Goal: Information Seeking & Learning: Check status

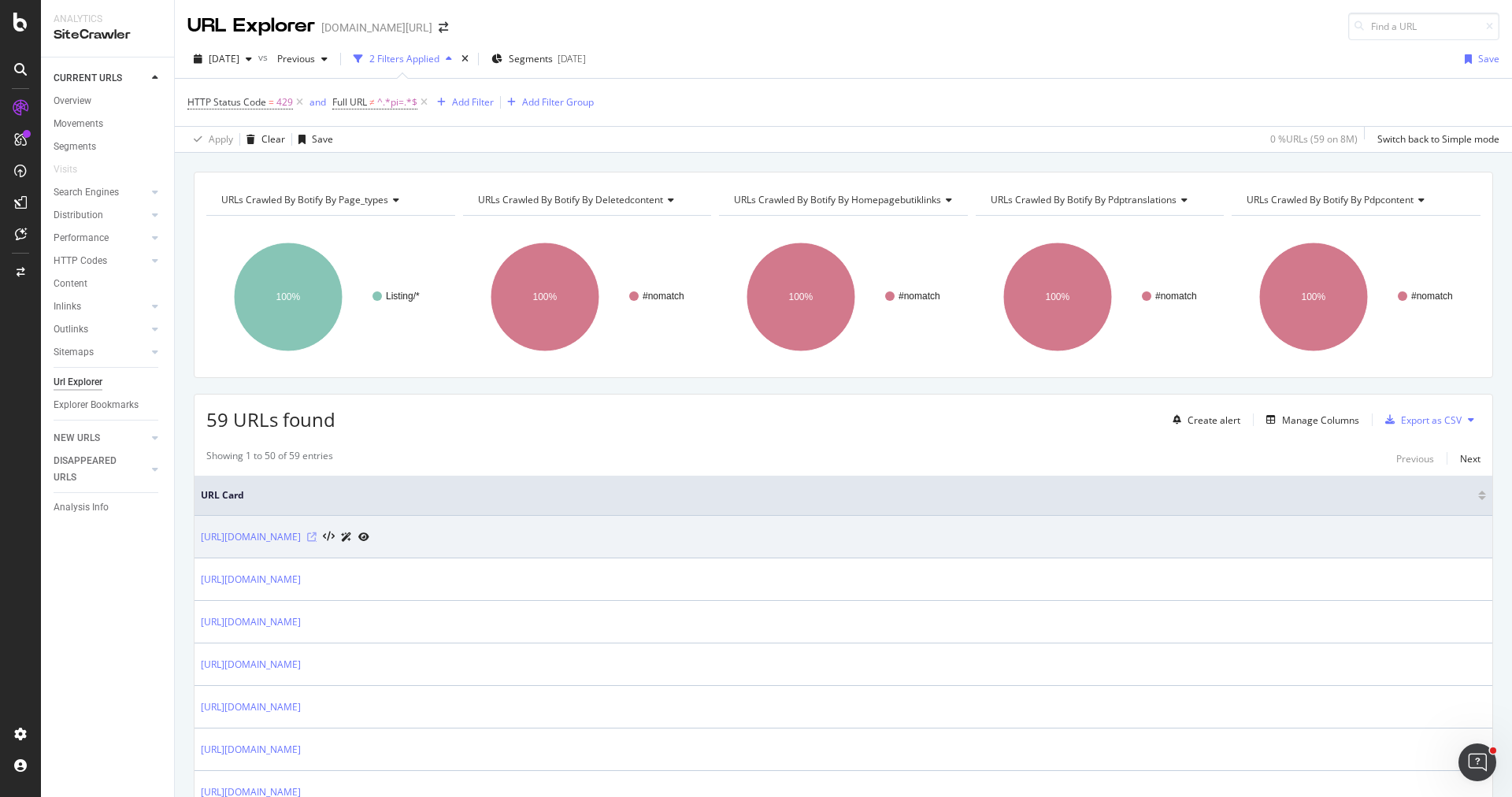
click at [317, 535] on icon at bounding box center [312, 537] width 9 height 9
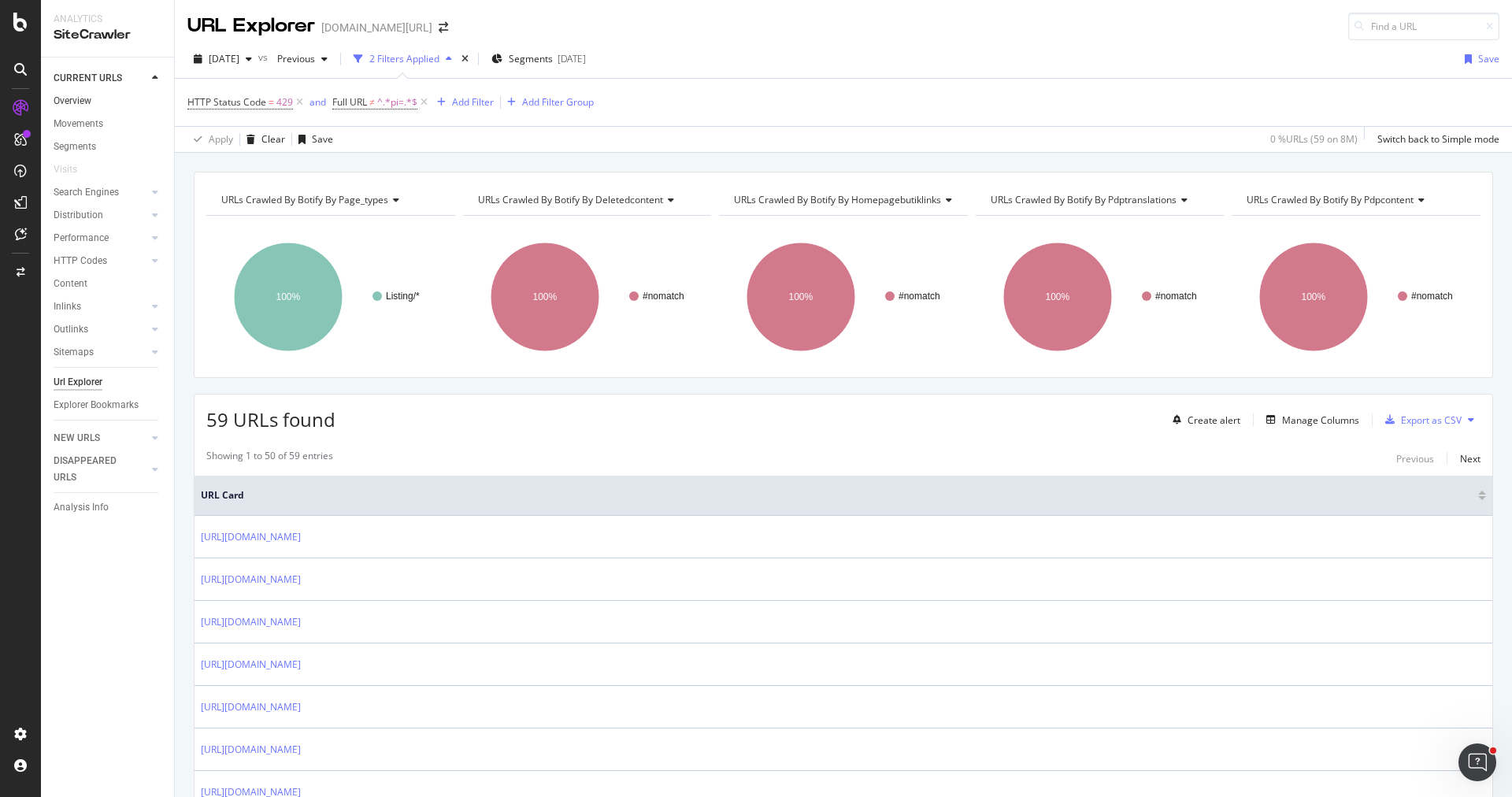
click at [117, 98] on link "Overview" at bounding box center [107, 101] width 109 height 16
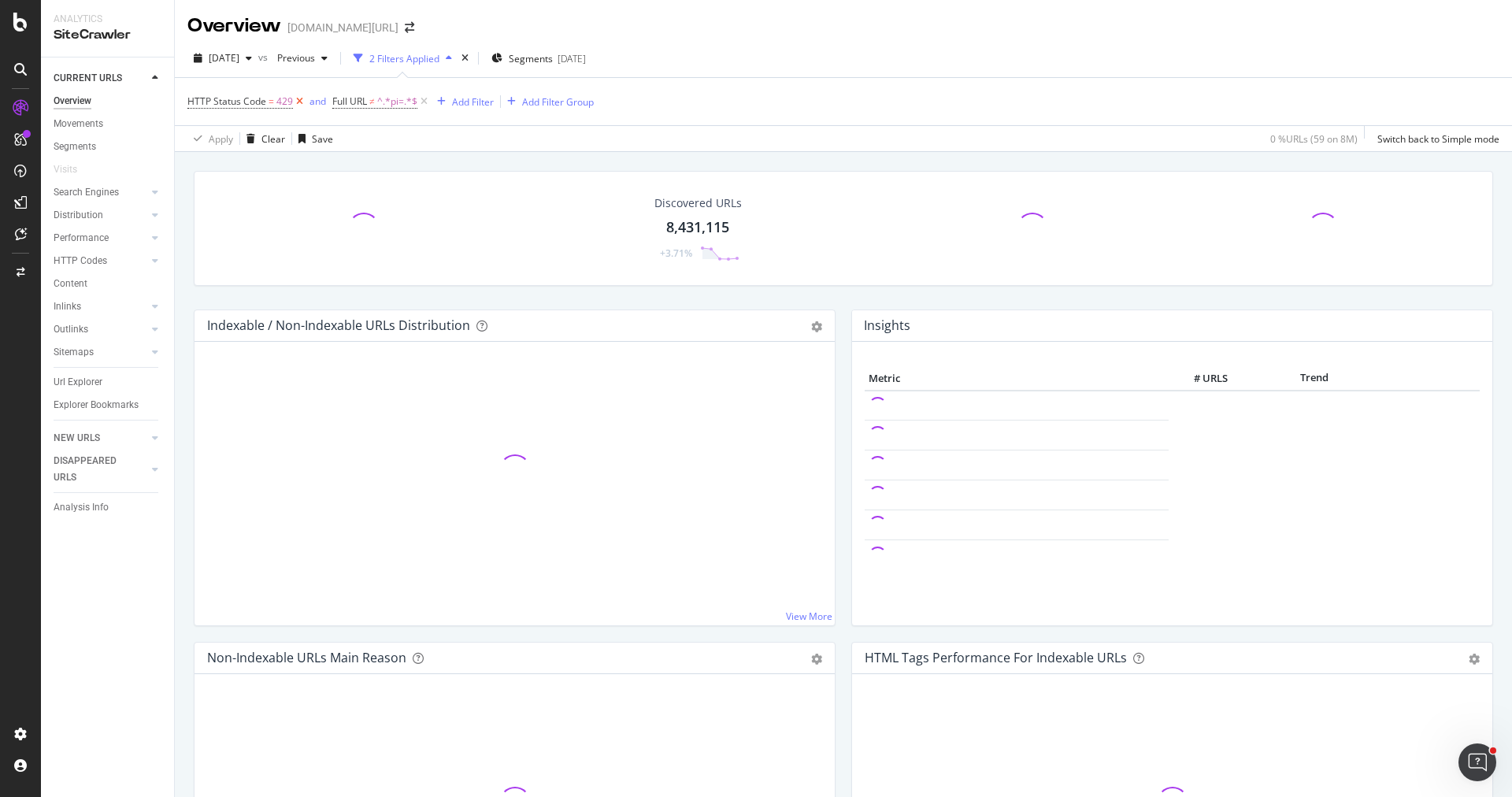
click at [298, 98] on icon at bounding box center [299, 101] width 14 height 15
click at [277, 102] on icon at bounding box center [279, 101] width 14 height 15
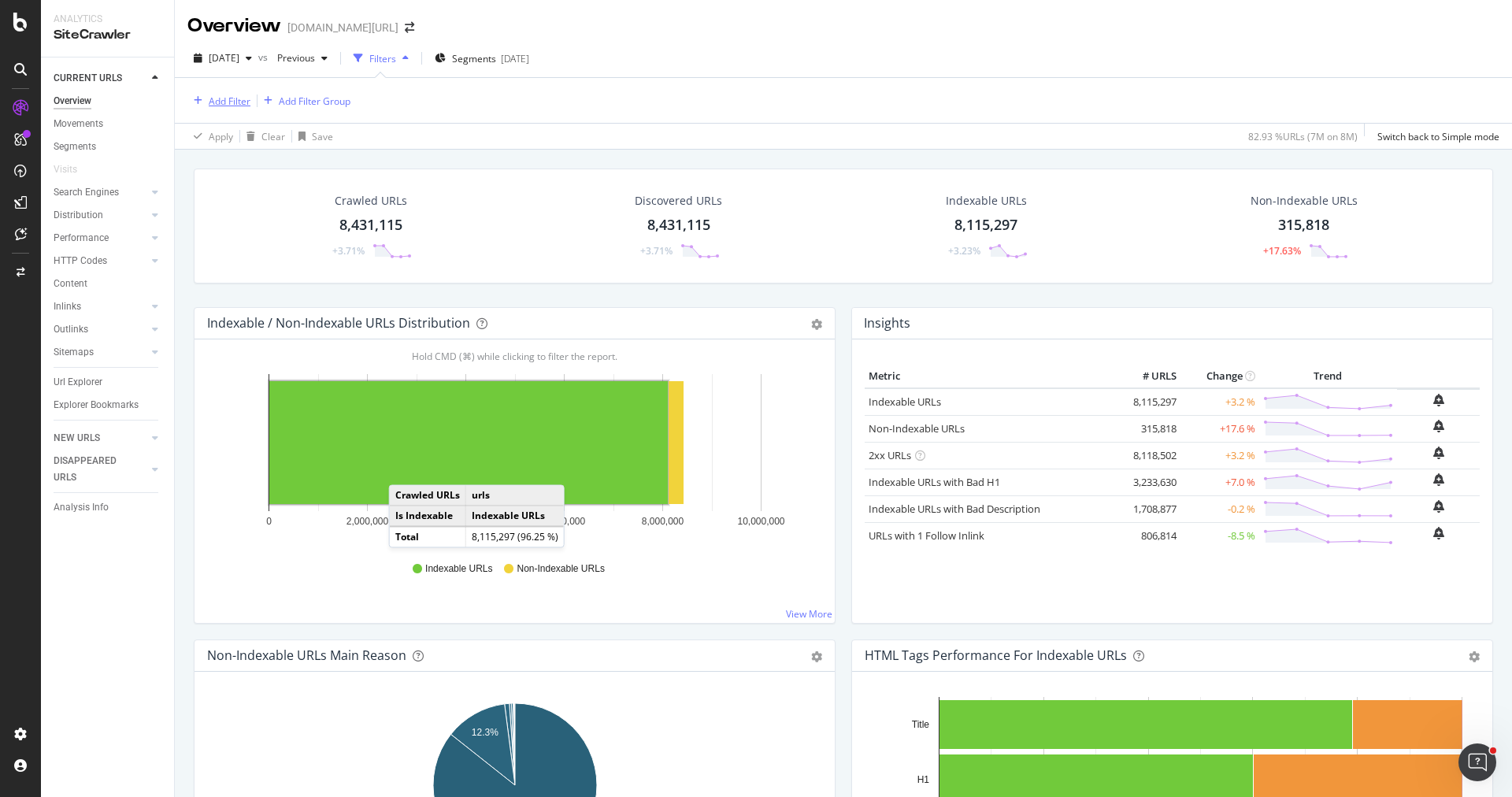
click at [249, 99] on div "Add Filter" at bounding box center [229, 101] width 42 height 14
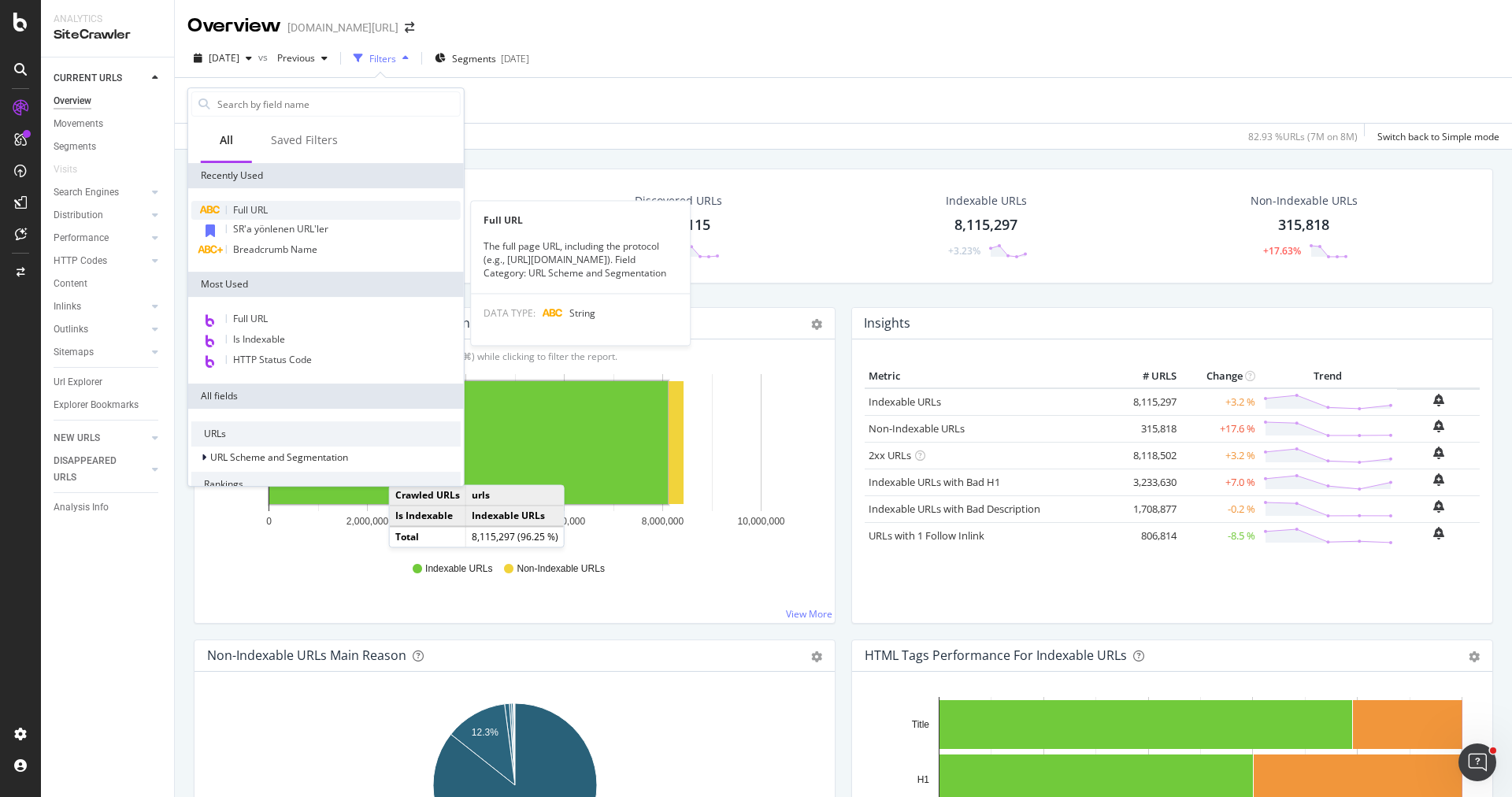
click at [249, 208] on span "Full URL" at bounding box center [250, 210] width 34 height 14
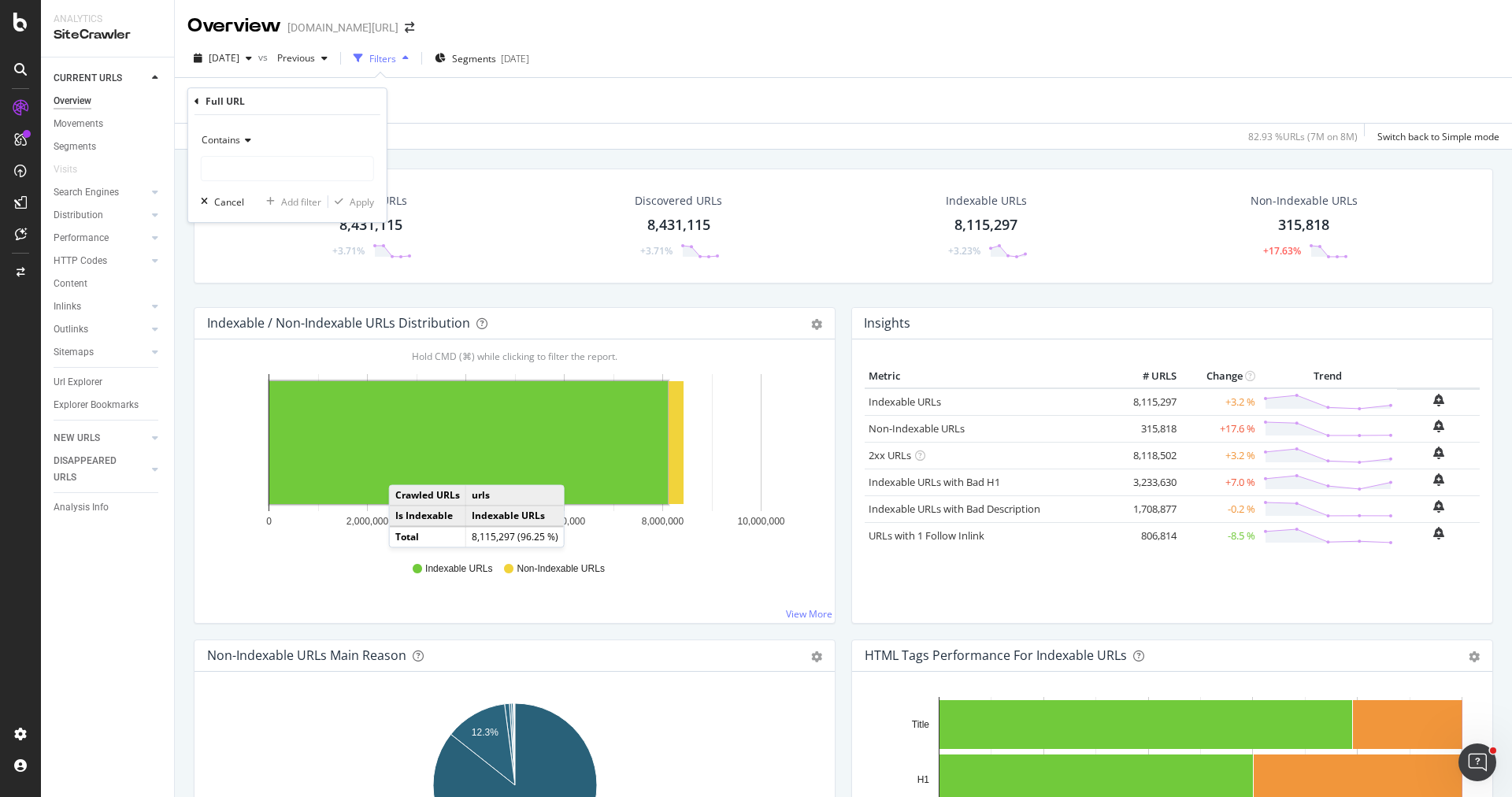
click at [242, 140] on icon at bounding box center [246, 140] width 11 height 9
click at [270, 314] on span "Doesn't contain" at bounding box center [243, 316] width 69 height 14
click at [283, 166] on input "text" at bounding box center [287, 169] width 172 height 25
type input "pi="
click at [369, 206] on div "Apply" at bounding box center [361, 202] width 24 height 14
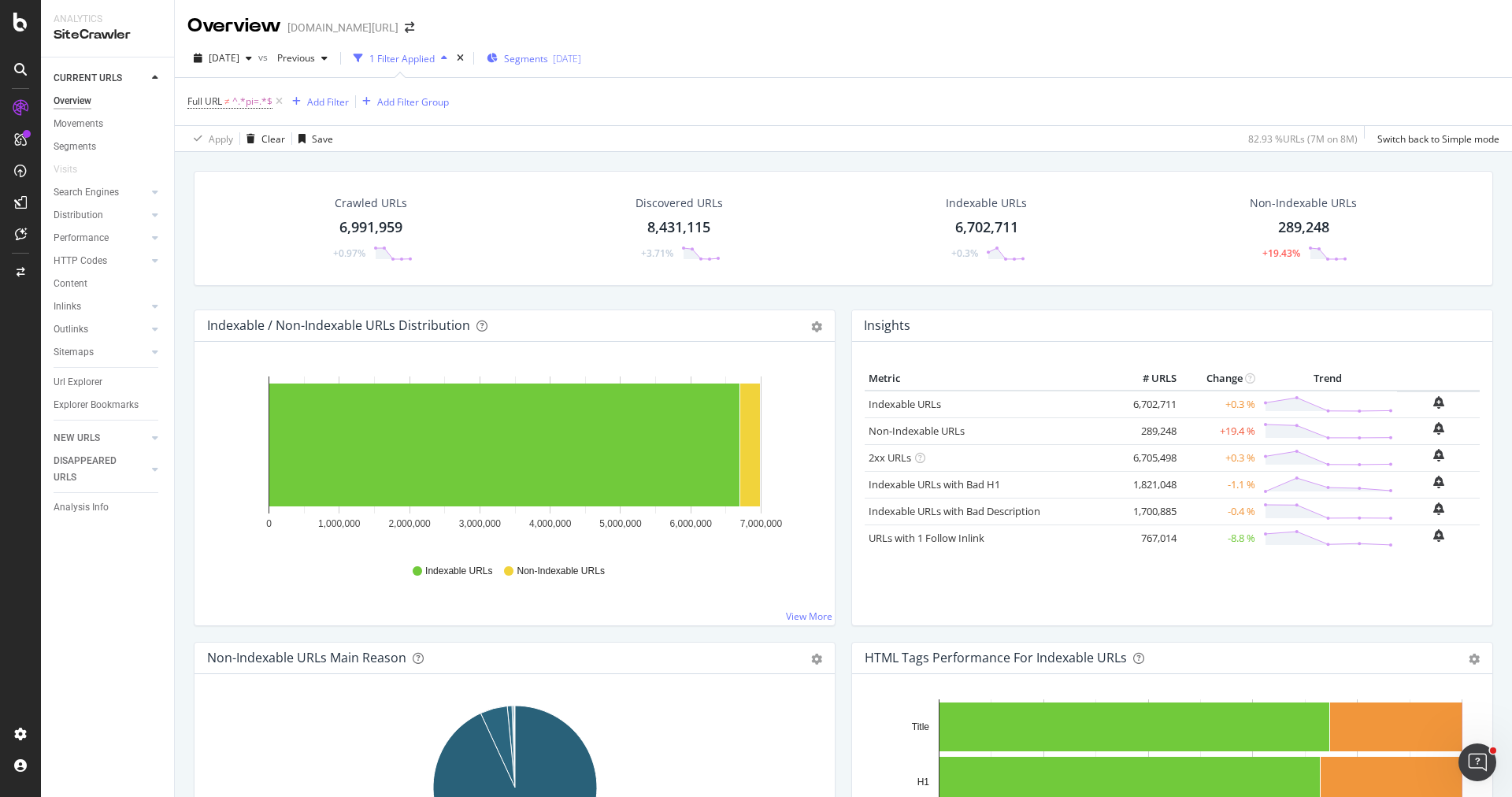
click at [548, 65] on span "Segments" at bounding box center [526, 59] width 44 height 14
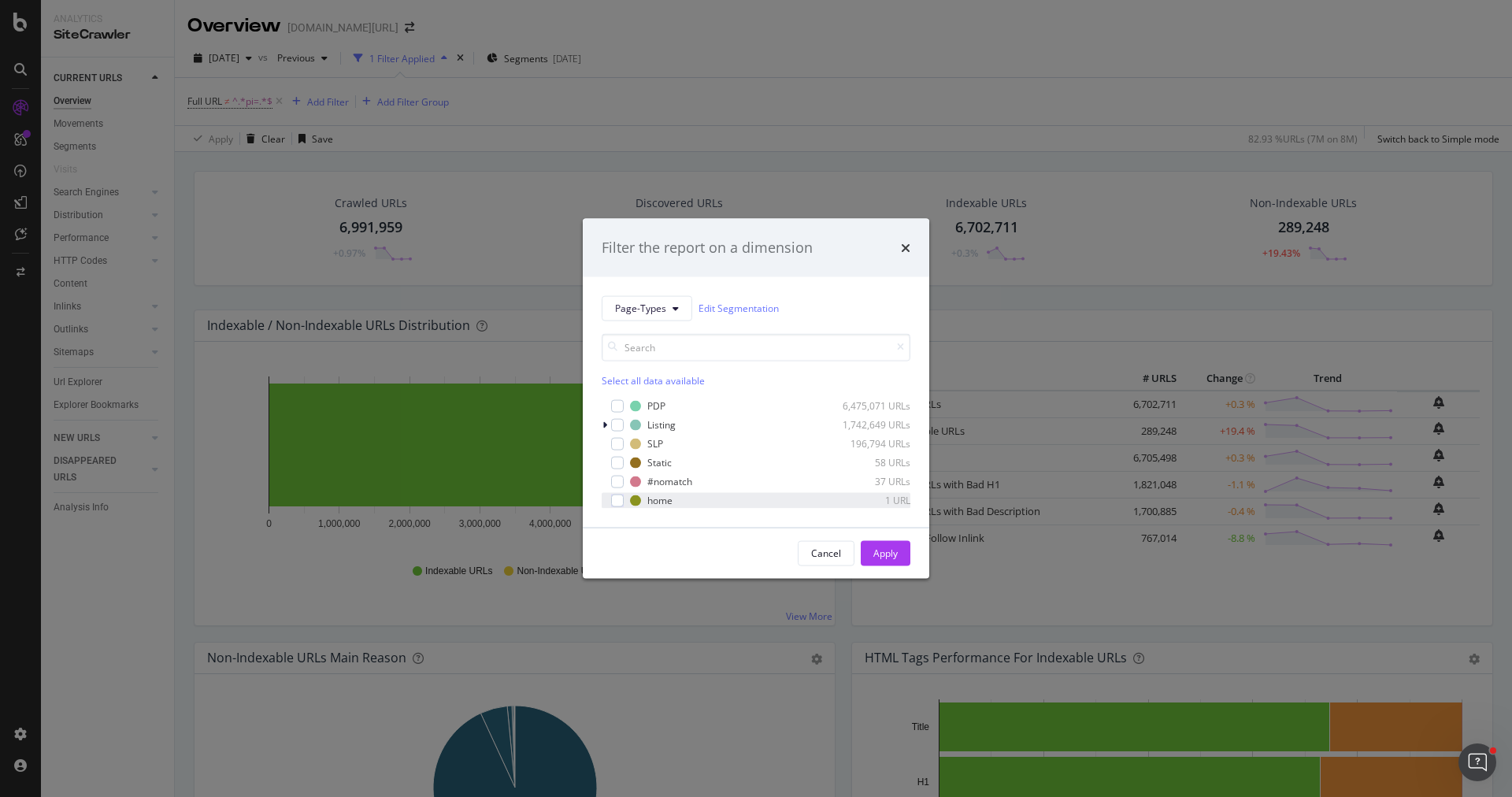
click at [624, 498] on div "home 1 URL" at bounding box center [756, 500] width 309 height 15
click at [893, 543] on div "Apply" at bounding box center [885, 553] width 24 height 23
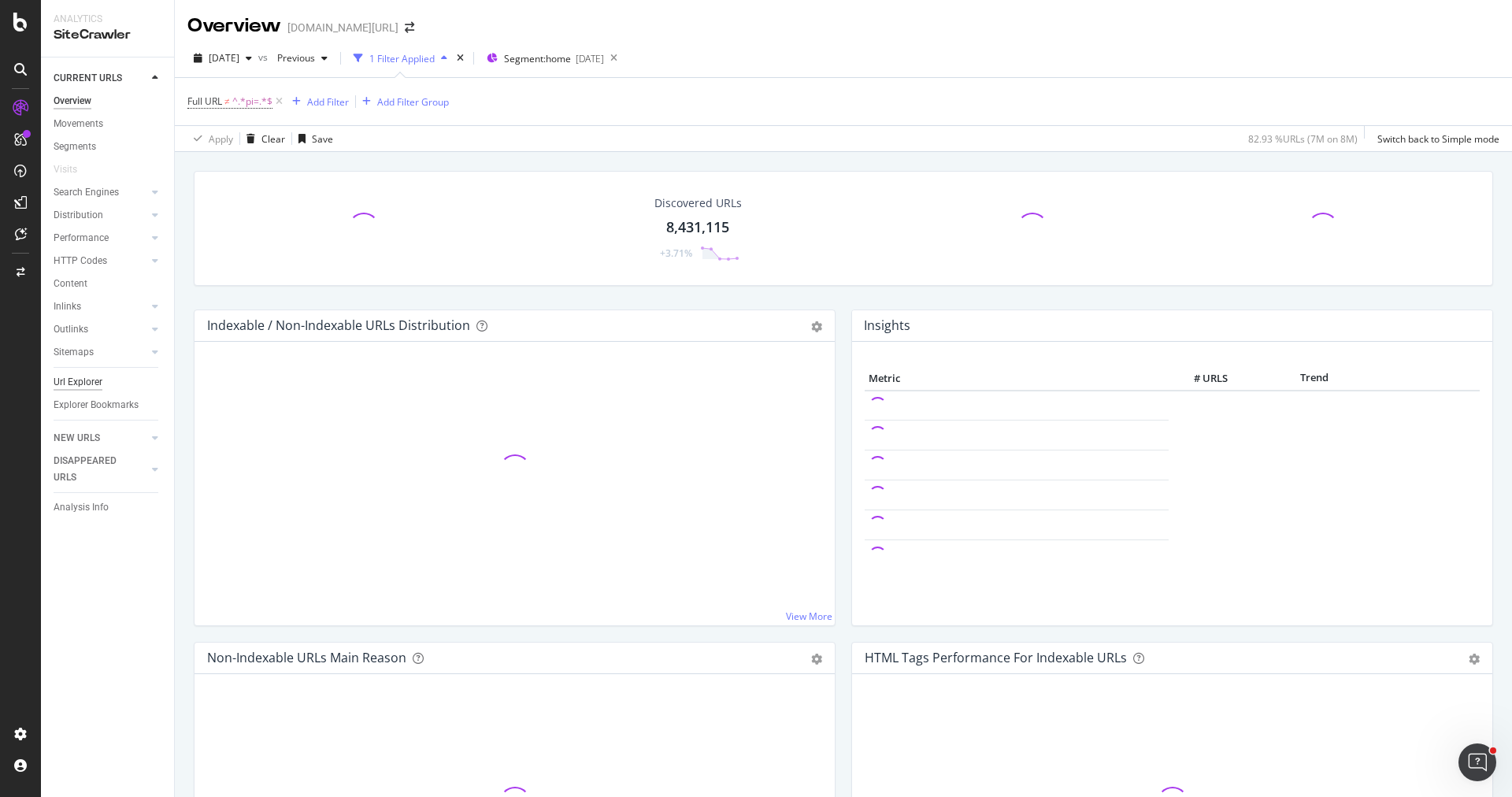
click at [89, 380] on div "Url Explorer" at bounding box center [78, 382] width 49 height 16
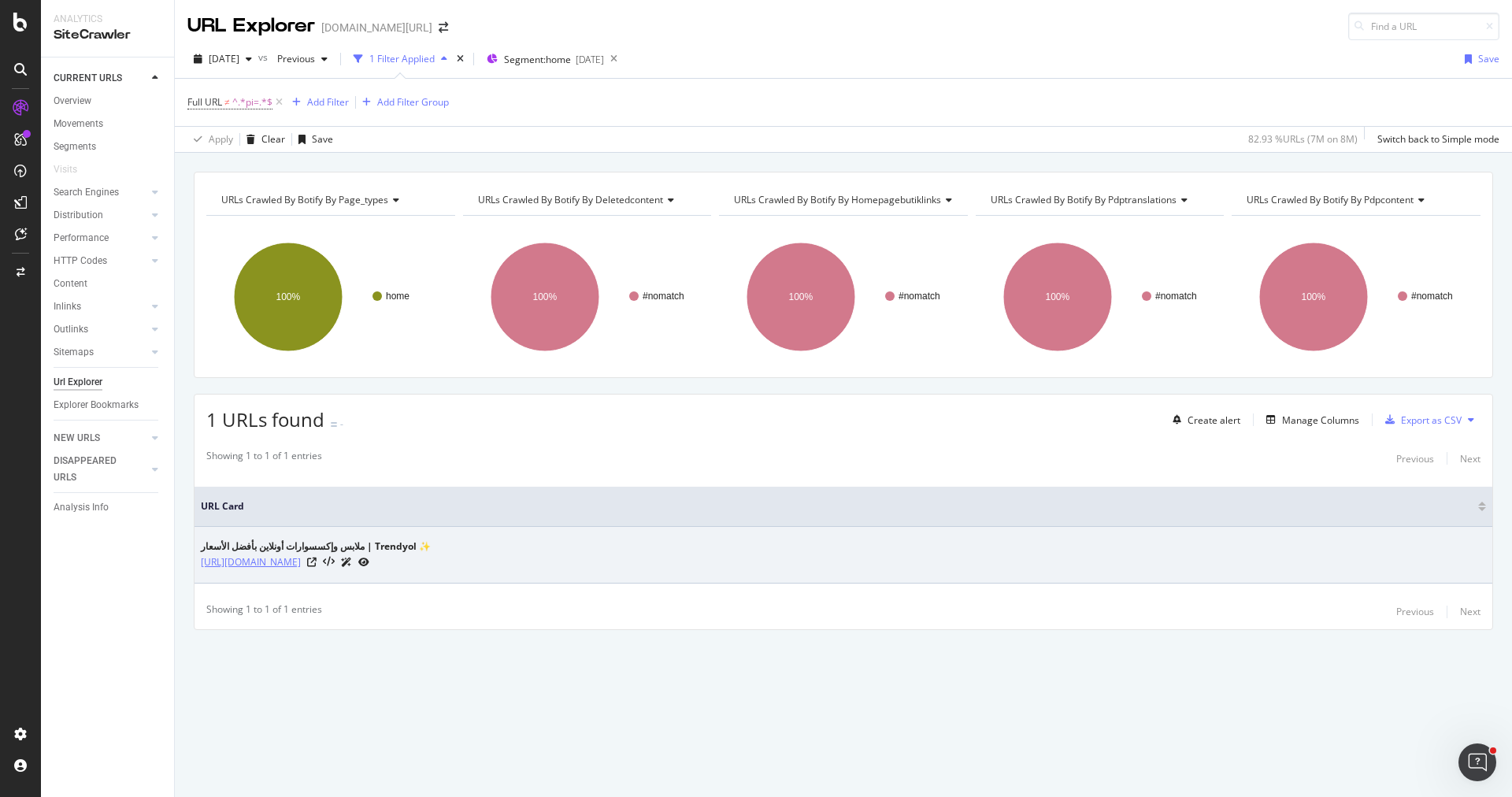
click at [301, 555] on link "[URL][DOMAIN_NAME]" at bounding box center [250, 562] width 100 height 15
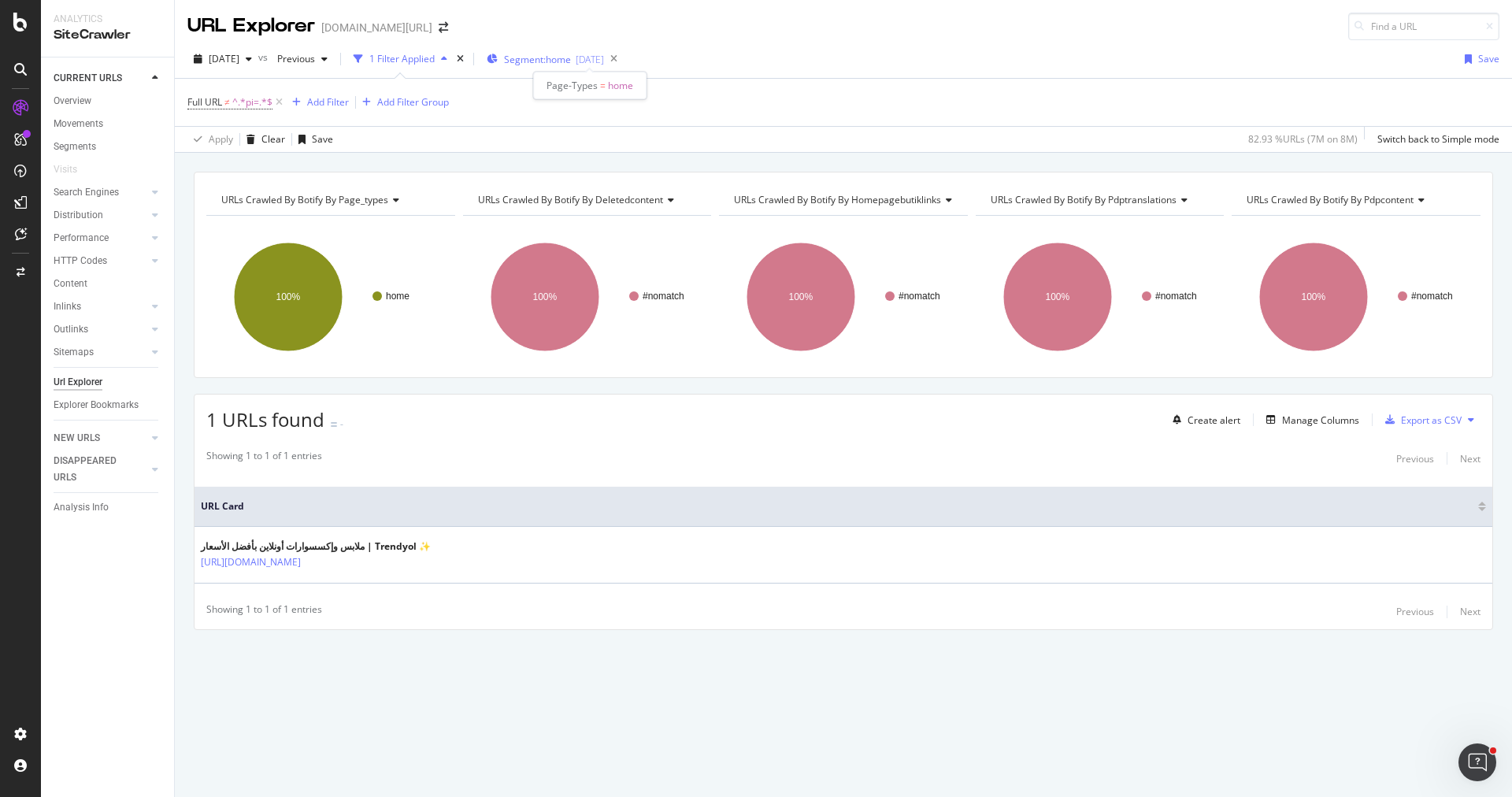
click at [571, 54] on span "Segment: home" at bounding box center [537, 59] width 67 height 14
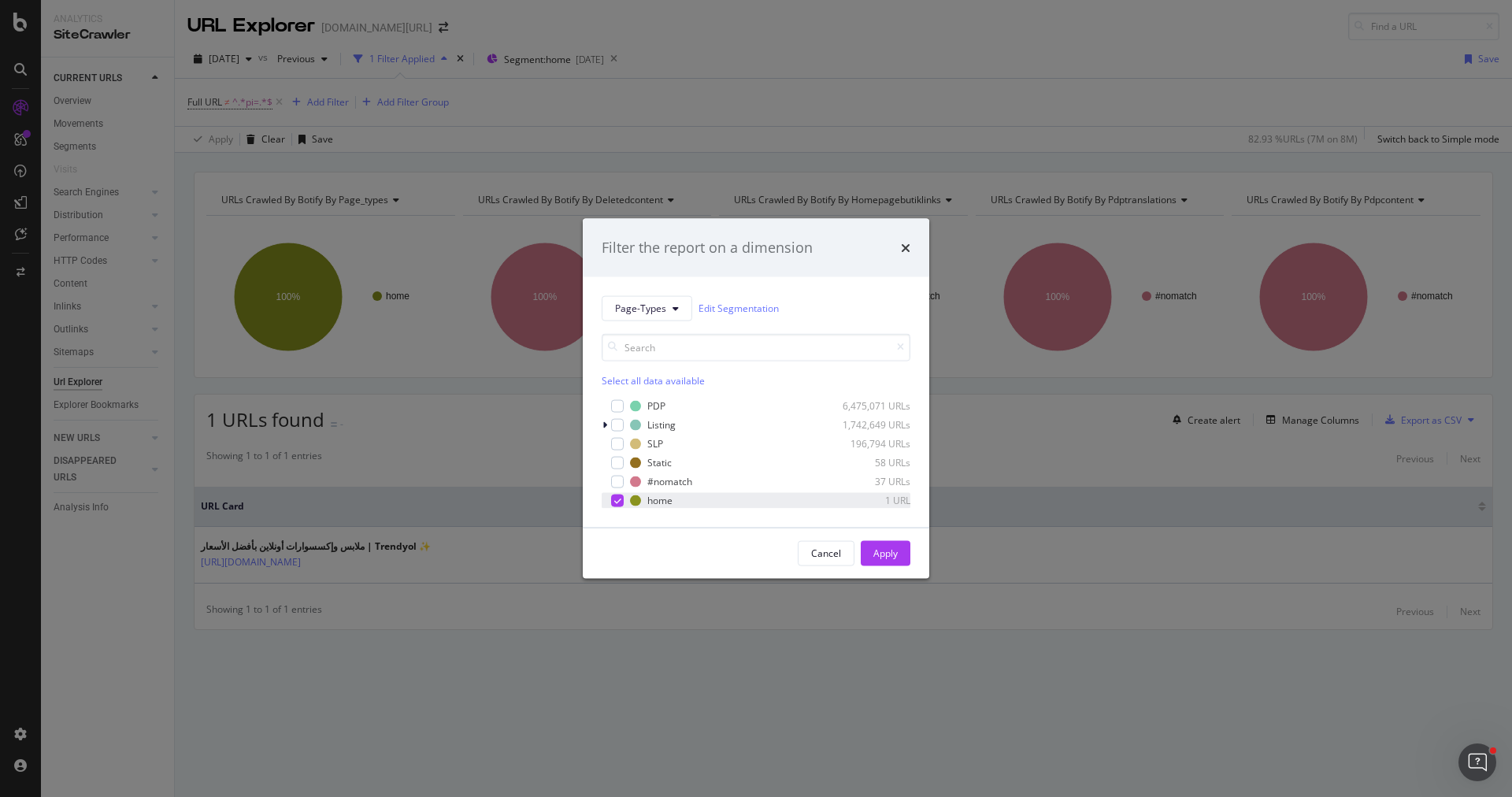
click at [612, 505] on div "modal" at bounding box center [618, 501] width 13 height 13
click at [613, 472] on div "PDP 6,475,071 URLs Listing 1,742,649 URLs SLP 196,794 URLs Static 58 URLs #noma…" at bounding box center [756, 453] width 309 height 110
click at [615, 464] on div "modal" at bounding box center [618, 463] width 13 height 13
click at [895, 551] on div "Apply" at bounding box center [885, 553] width 24 height 14
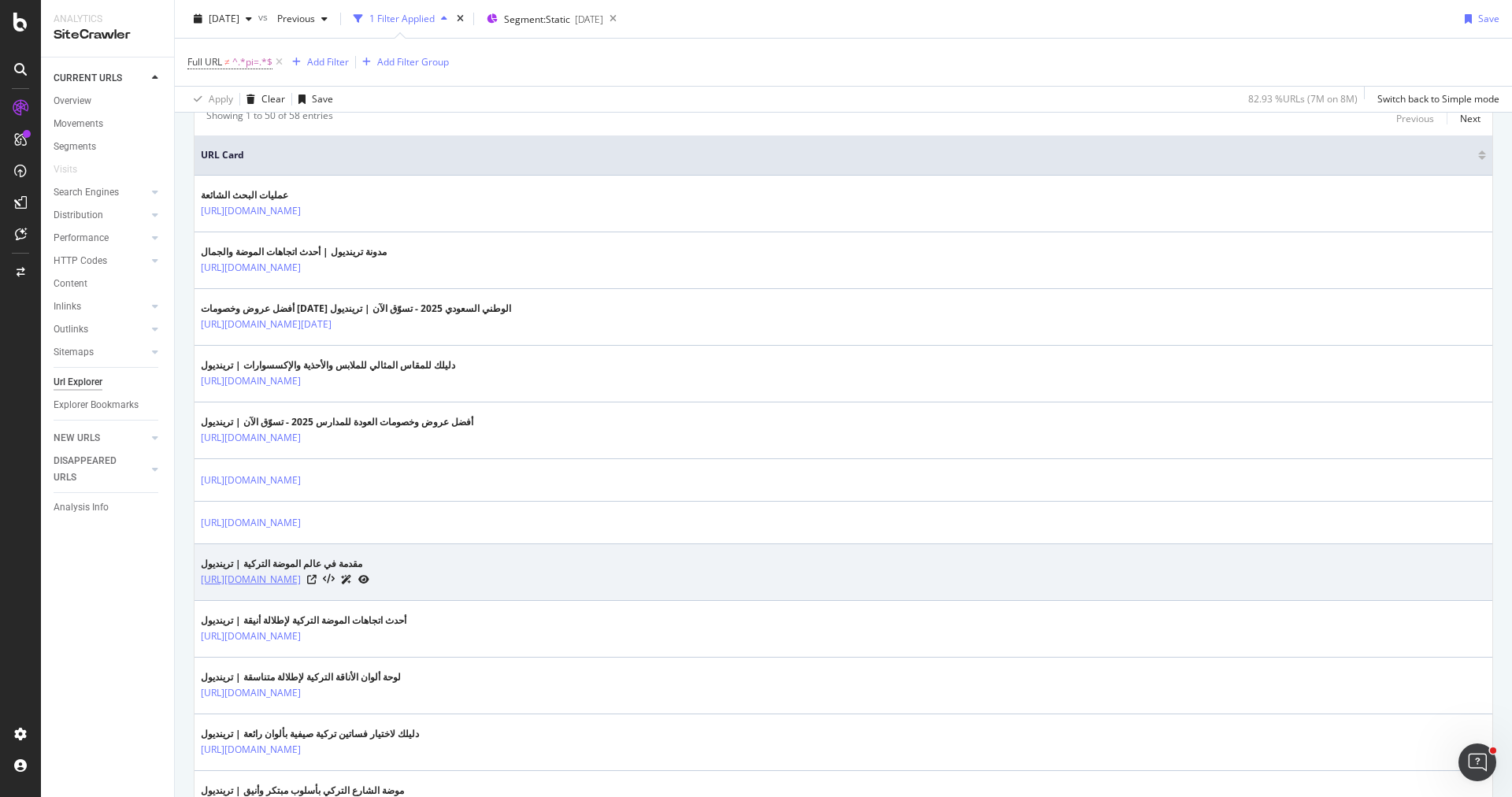
scroll to position [587, 0]
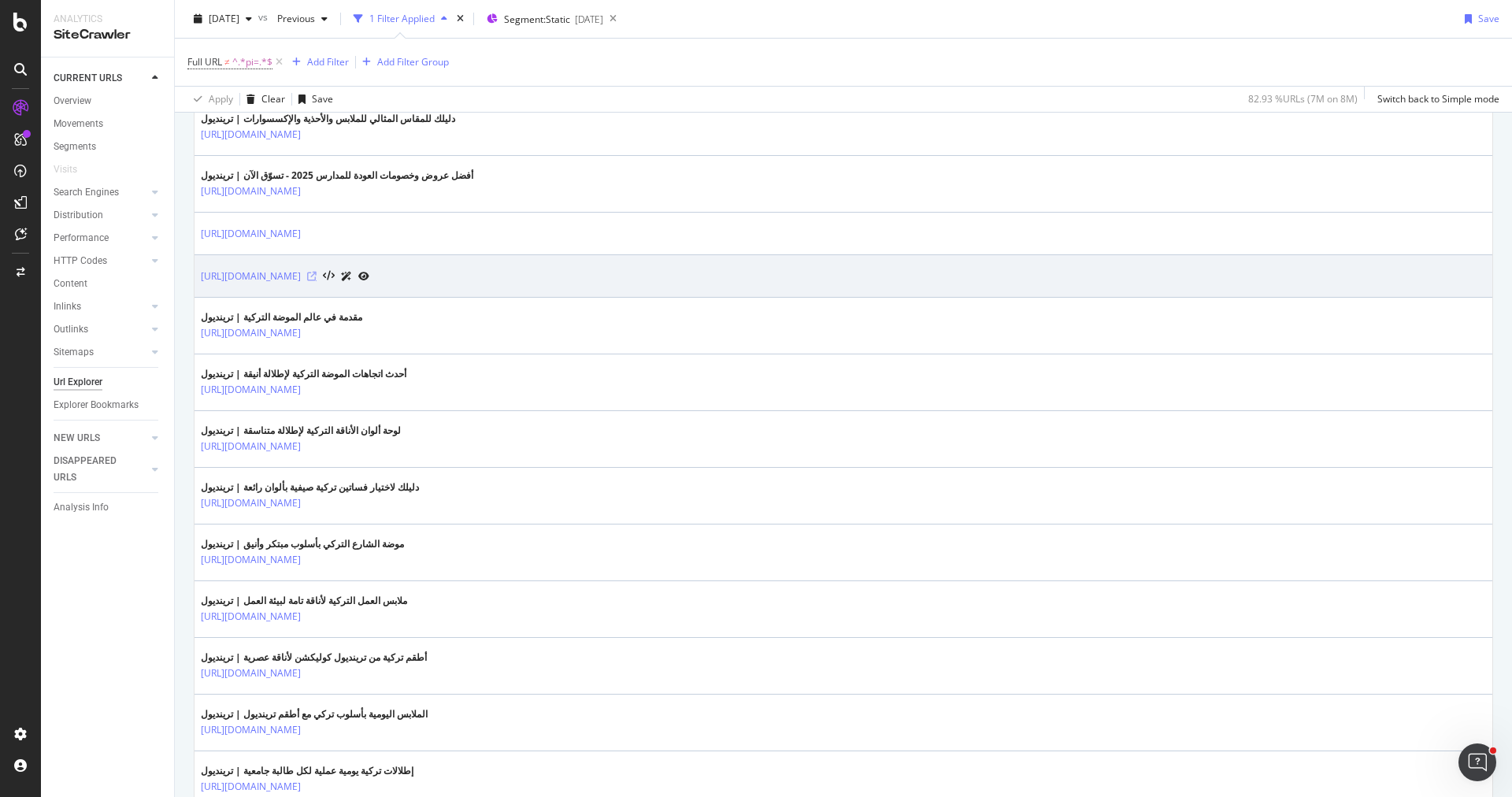
click at [317, 272] on icon at bounding box center [312, 277] width 9 height 9
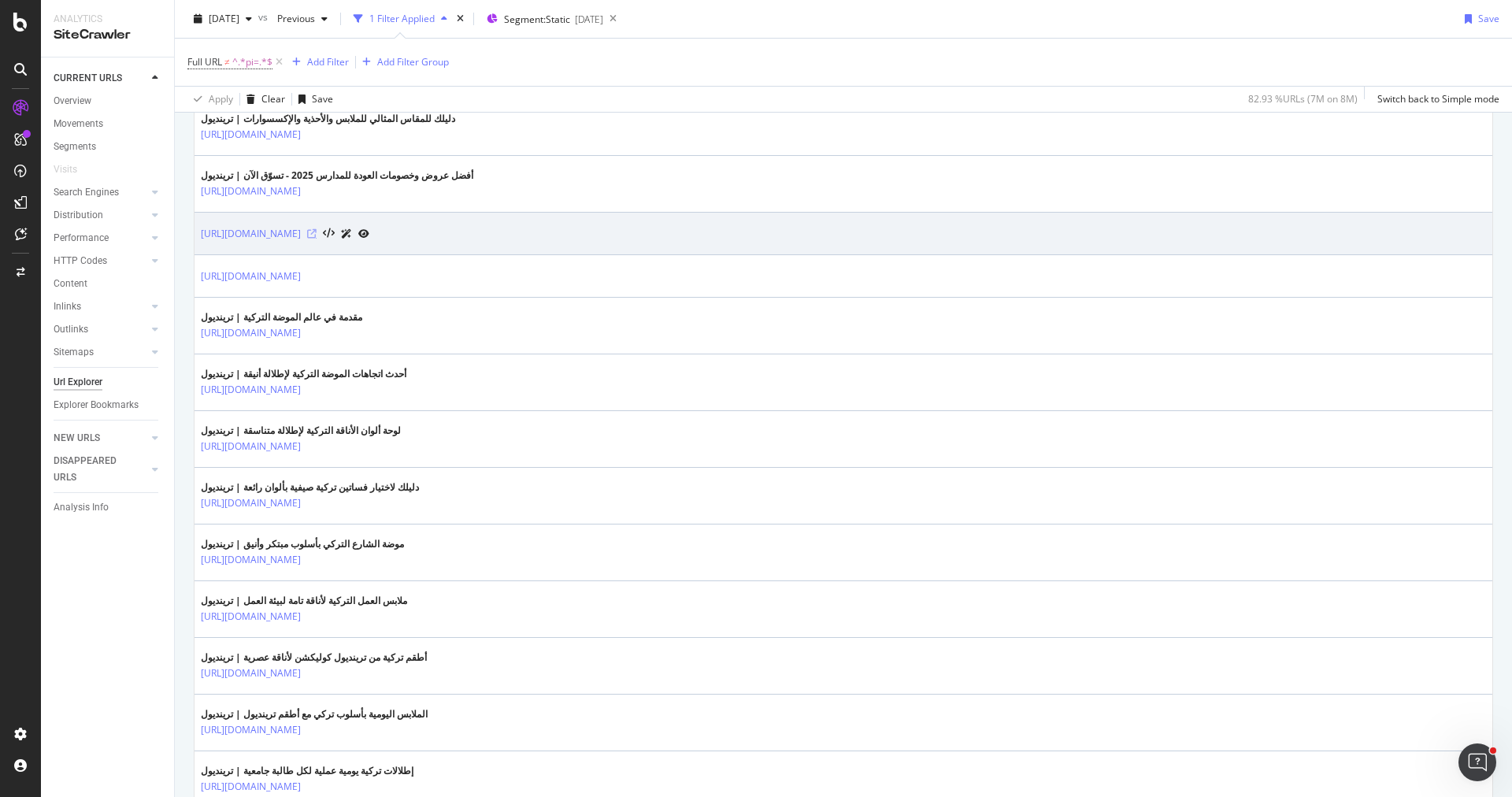
click at [317, 230] on icon at bounding box center [312, 234] width 9 height 9
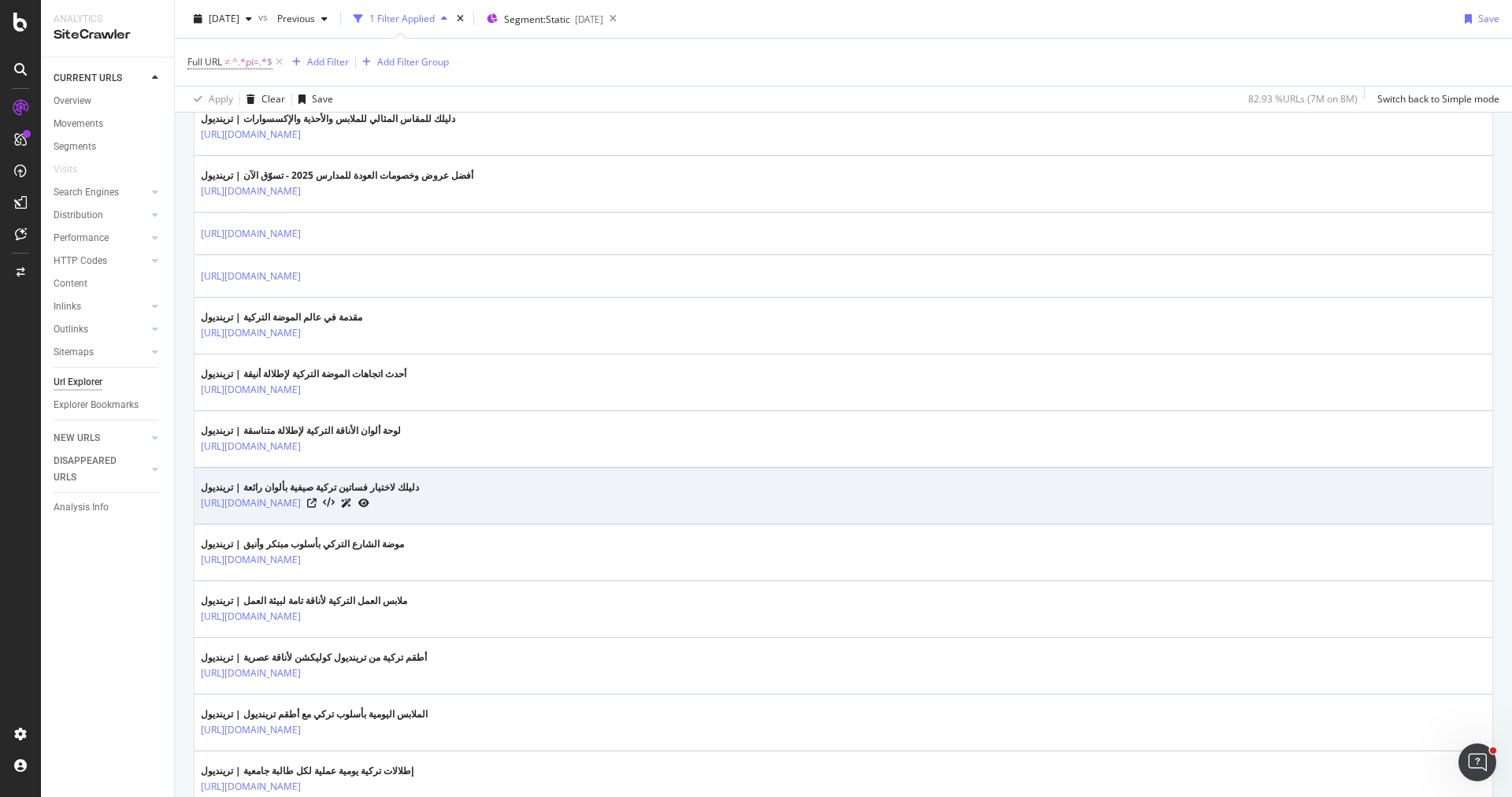
scroll to position [893, 0]
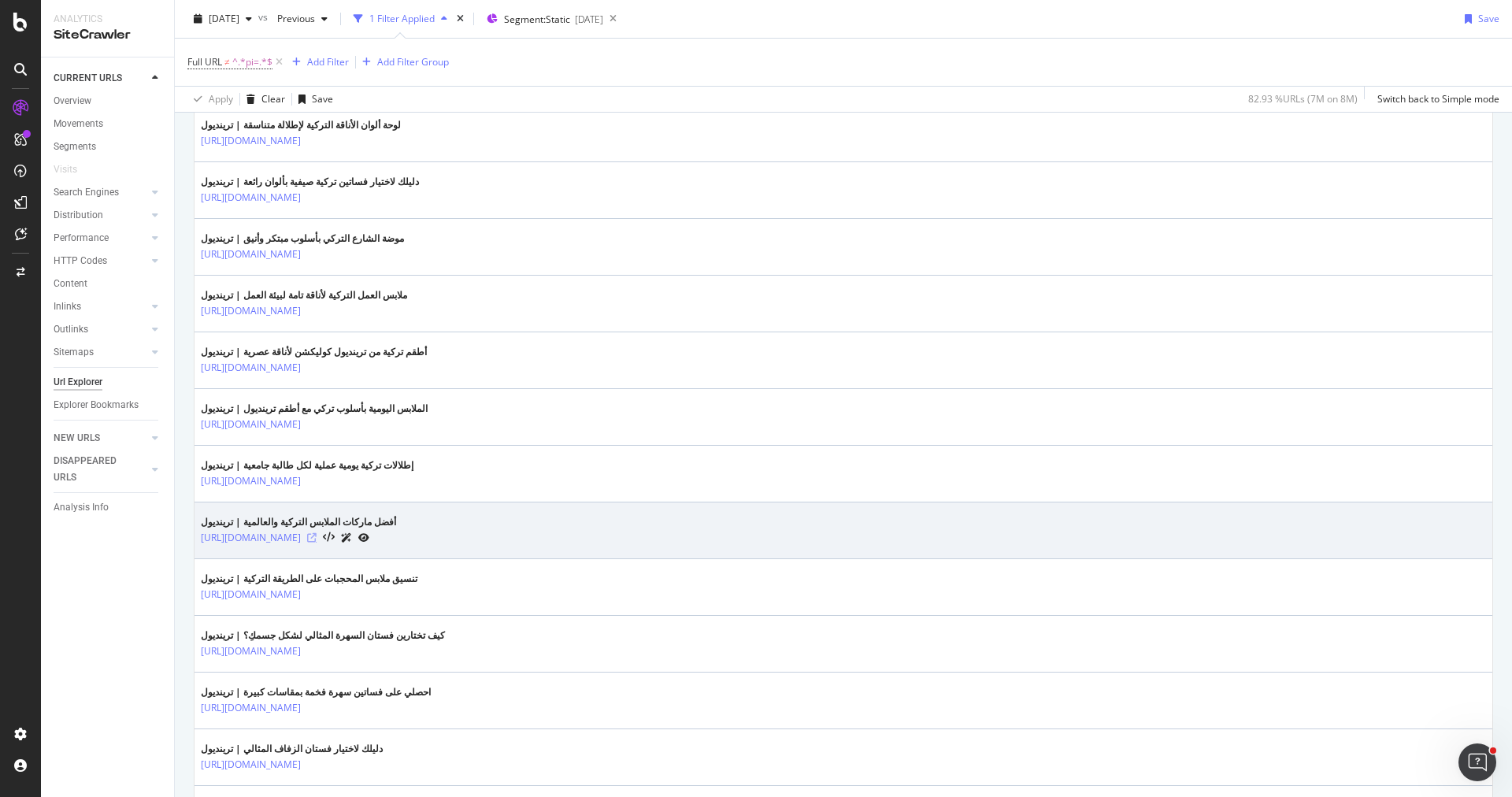
click at [317, 533] on icon at bounding box center [312, 538] width 9 height 9
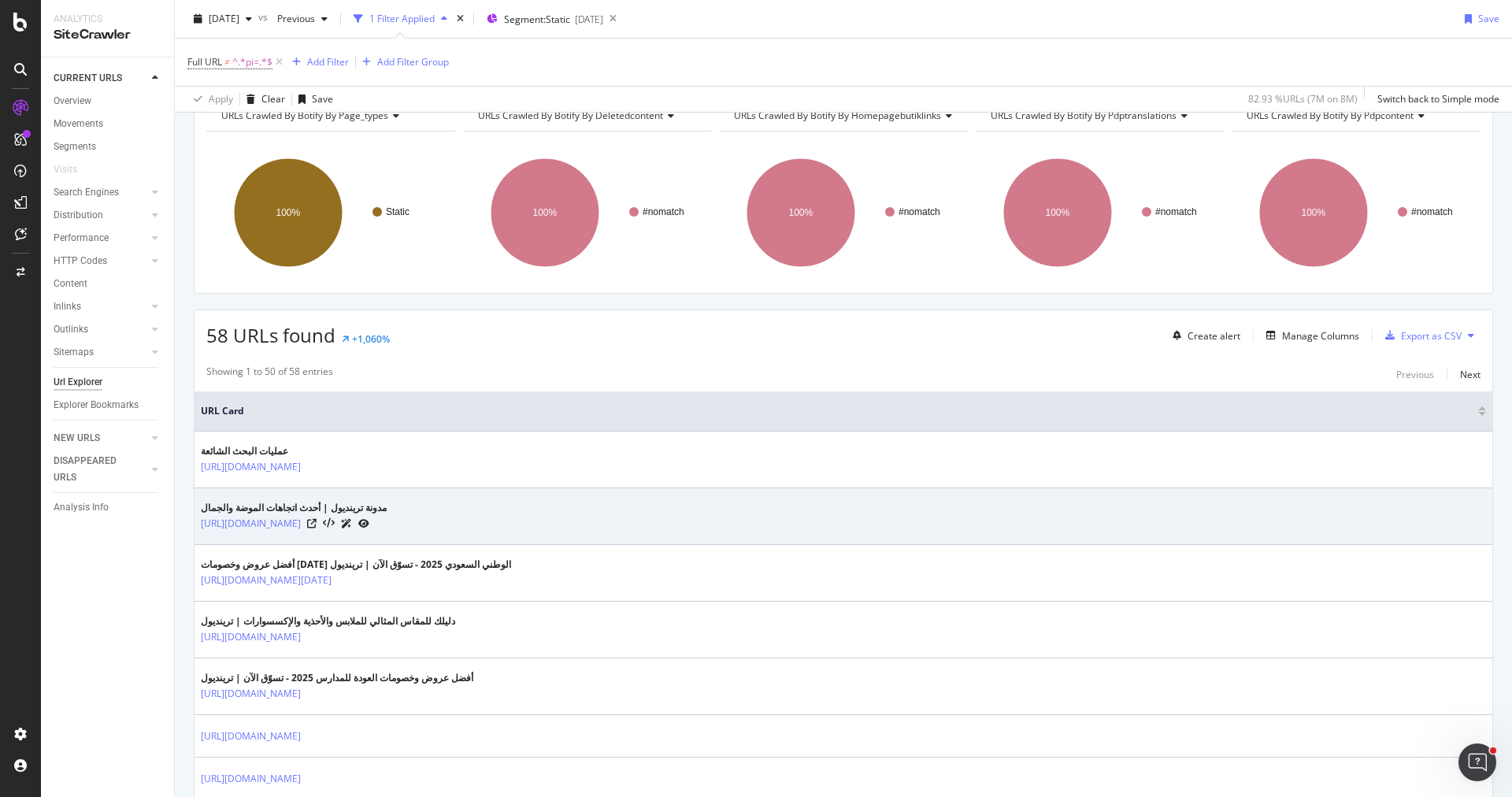
scroll to position [0, 0]
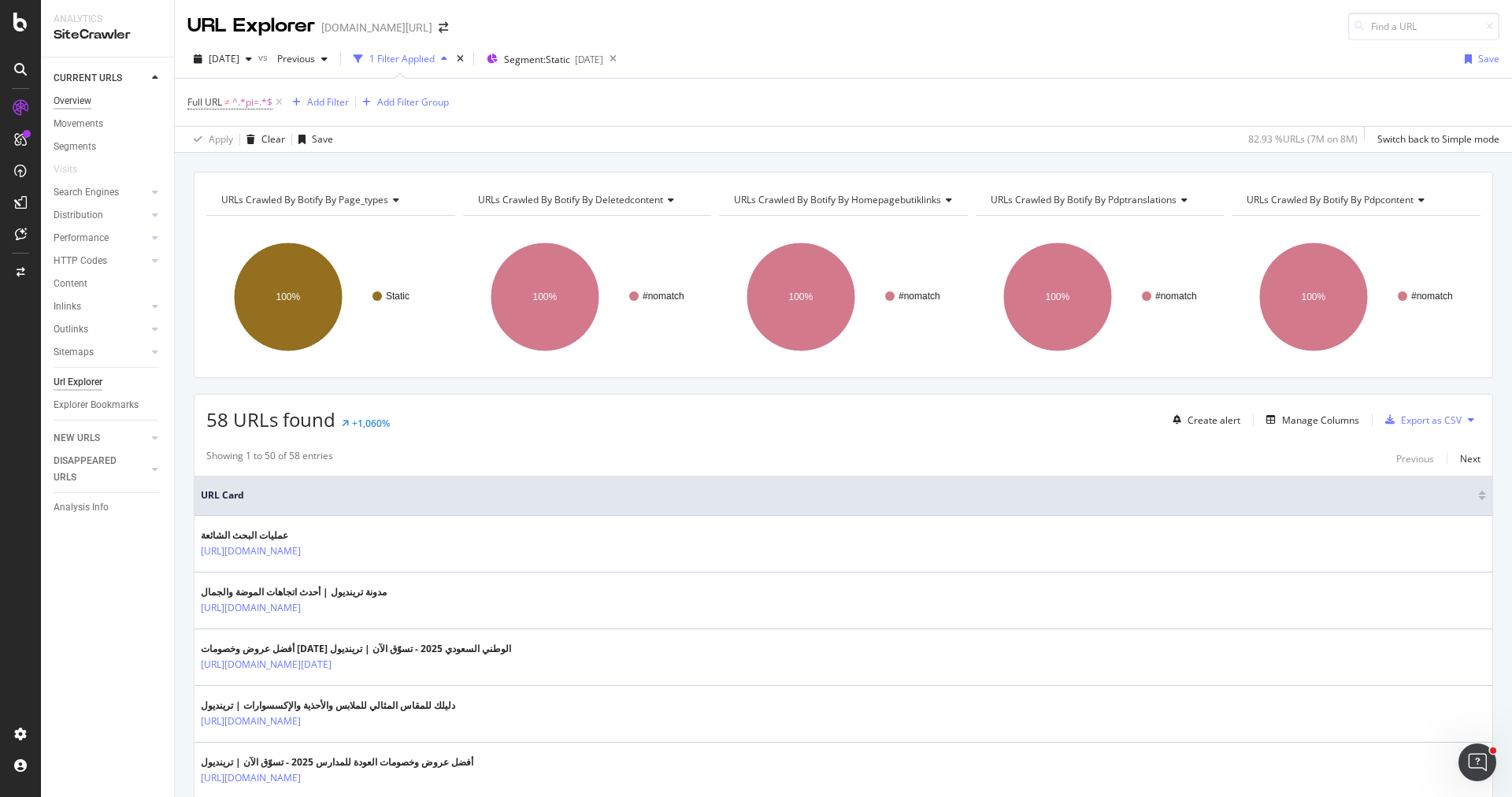
click at [89, 93] on div "Overview" at bounding box center [72, 101] width 38 height 16
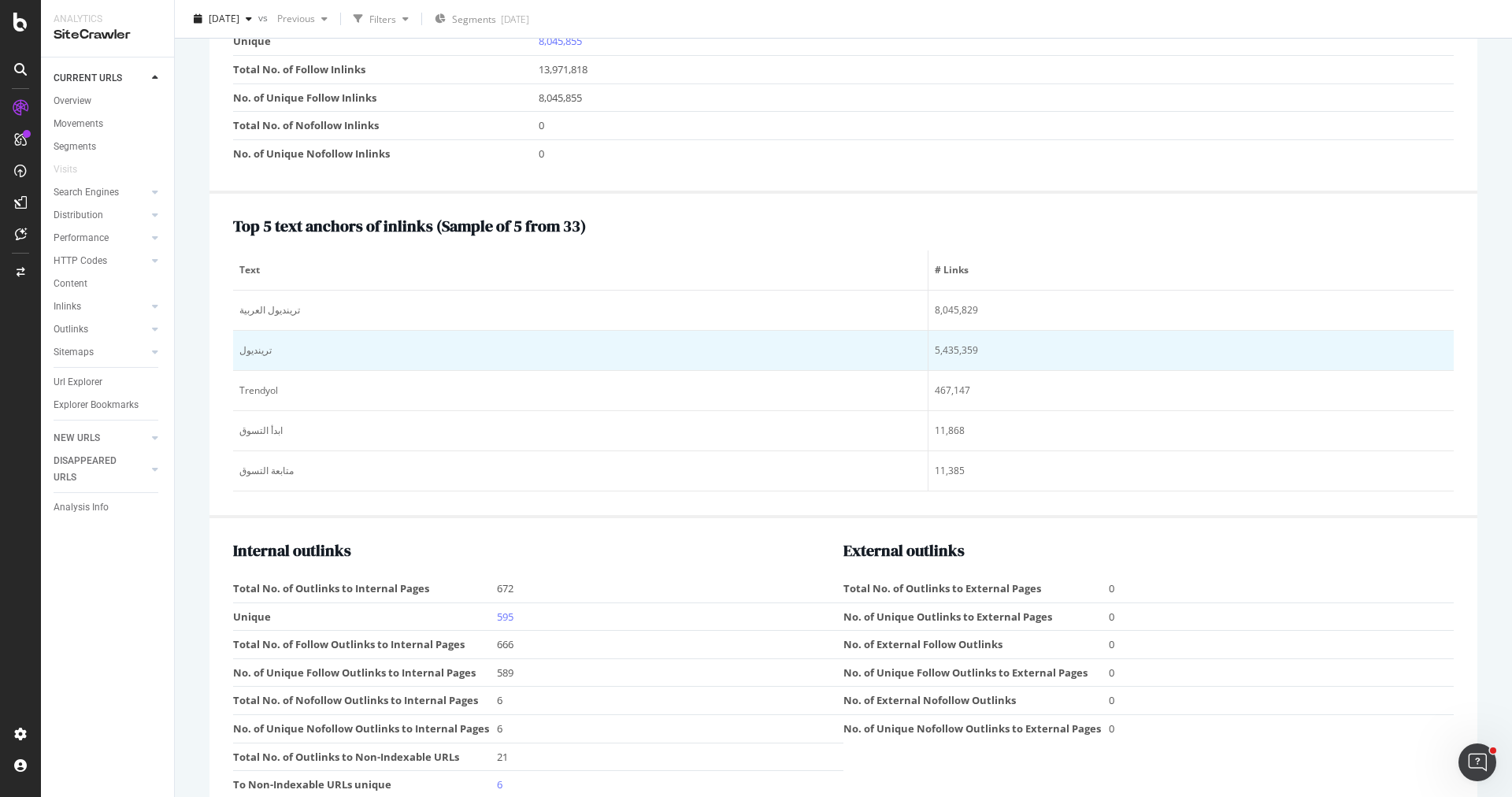
scroll to position [1805, 0]
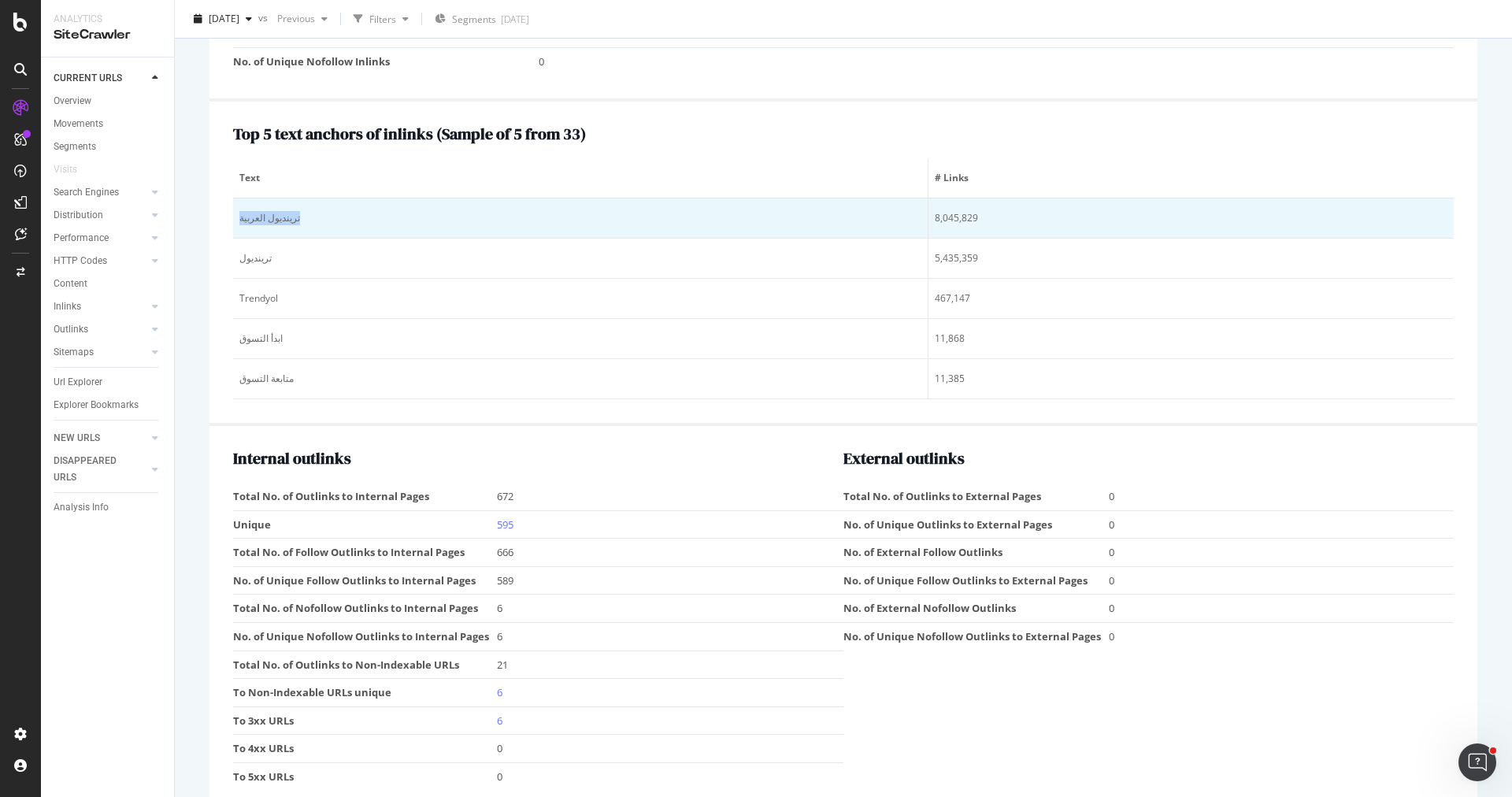
drag, startPoint x: 295, startPoint y: 202, endPoint x: 236, endPoint y: 202, distance: 59.0
click at [236, 202] on td "ترينديول العربية" at bounding box center [581, 219] width 695 height 40
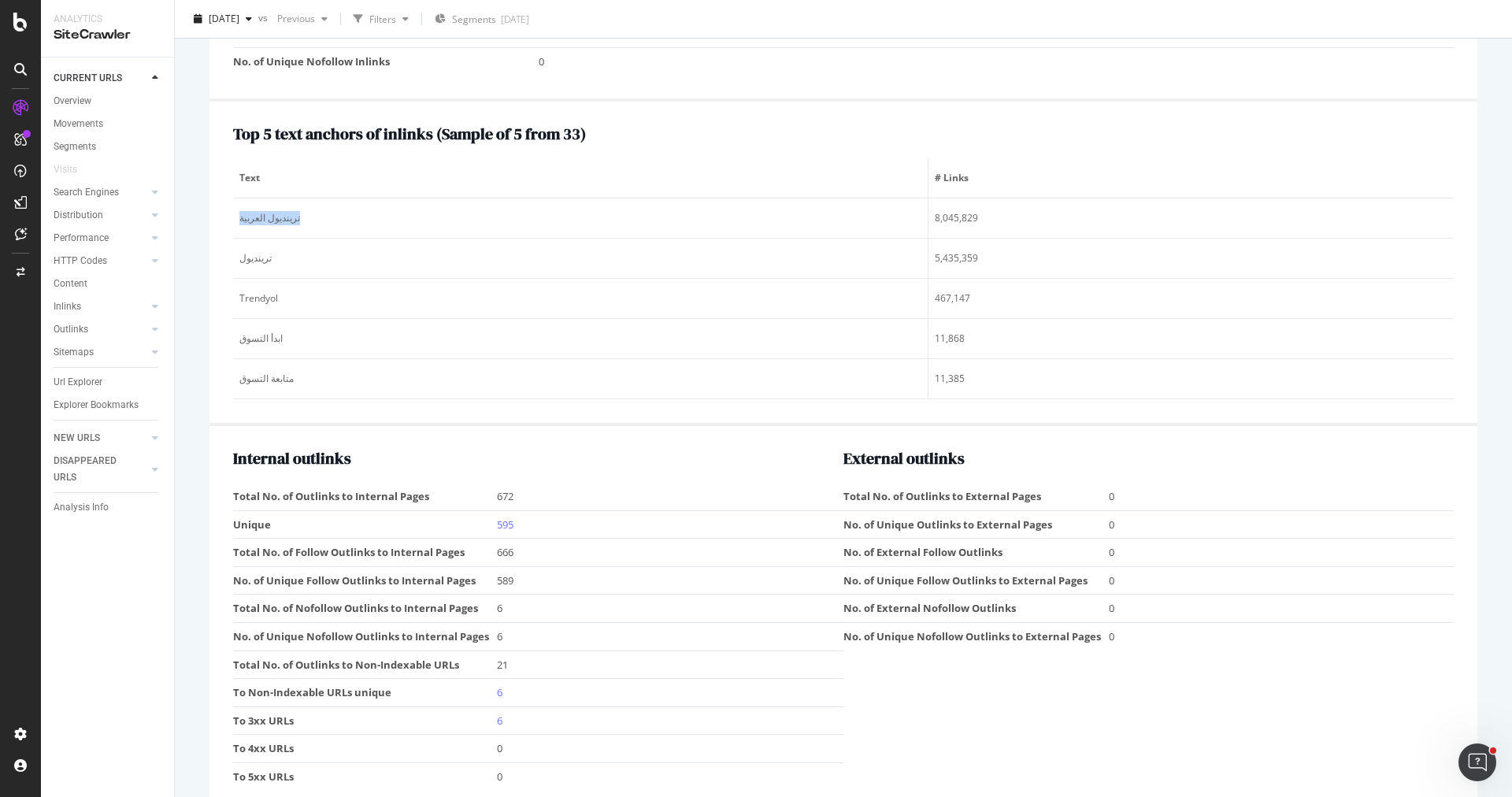
copy div "ترينديول العربية"
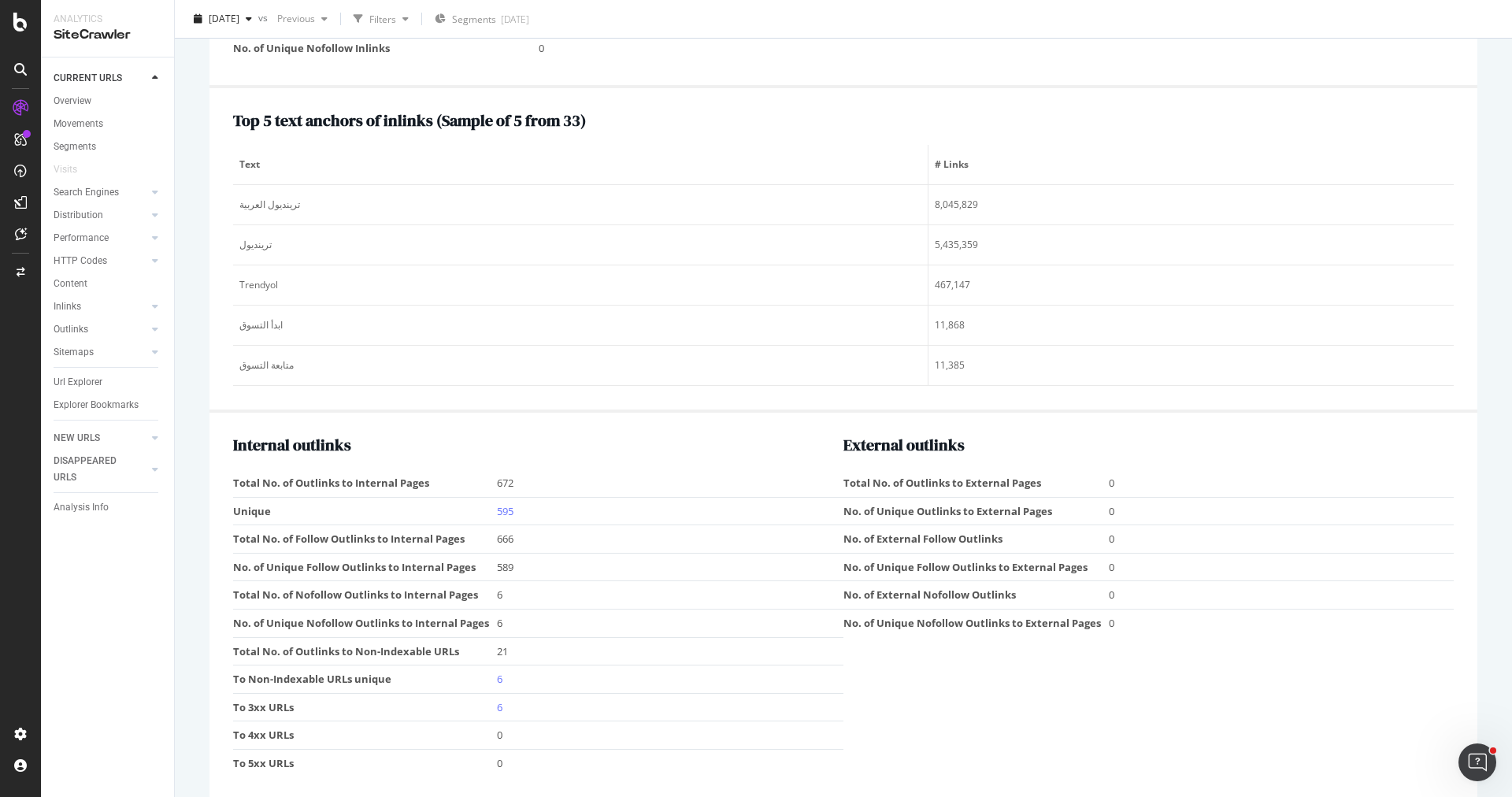
click at [707, 553] on td "589" at bounding box center [670, 567] width 347 height 28
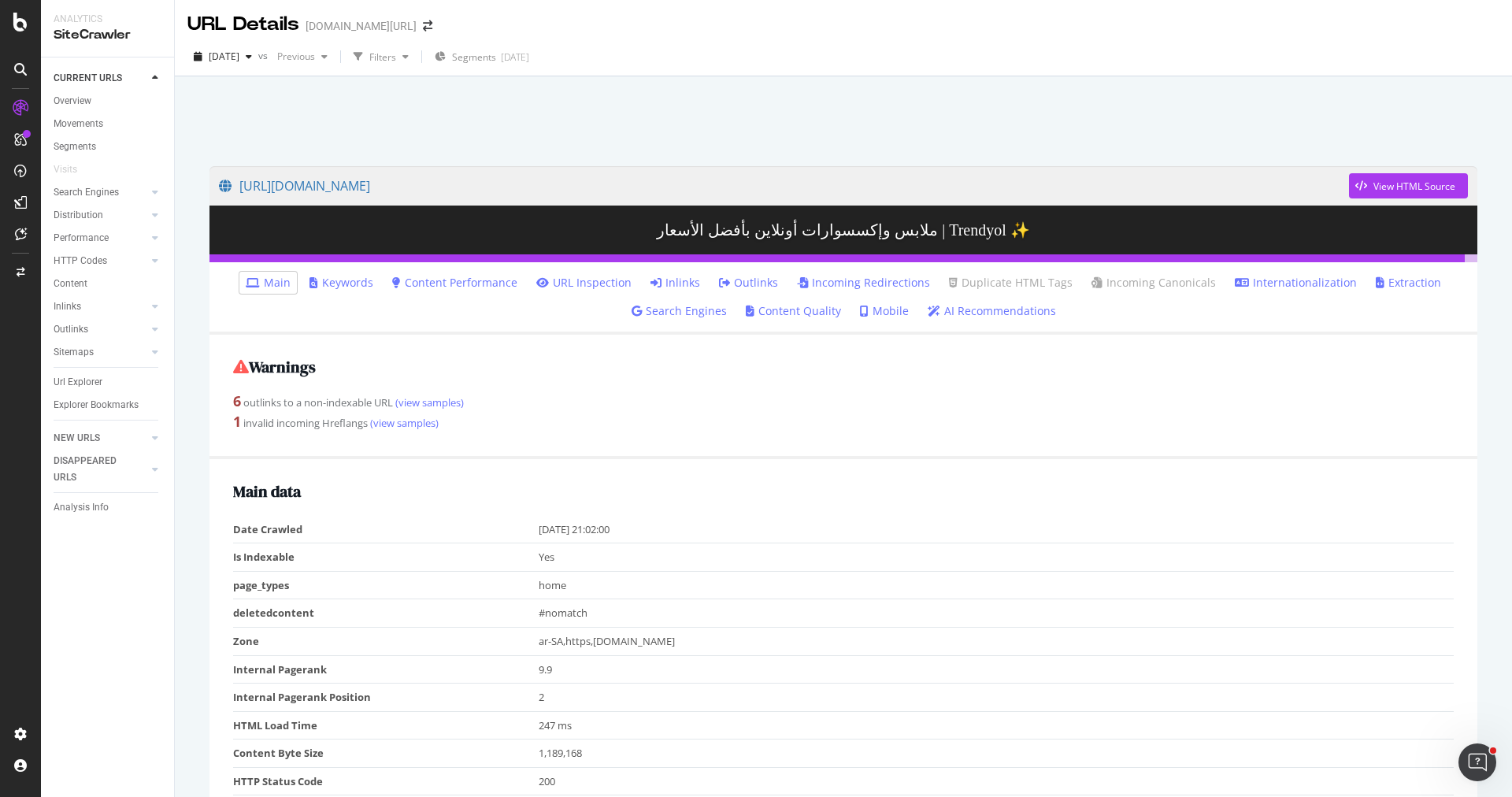
scroll to position [0, 0]
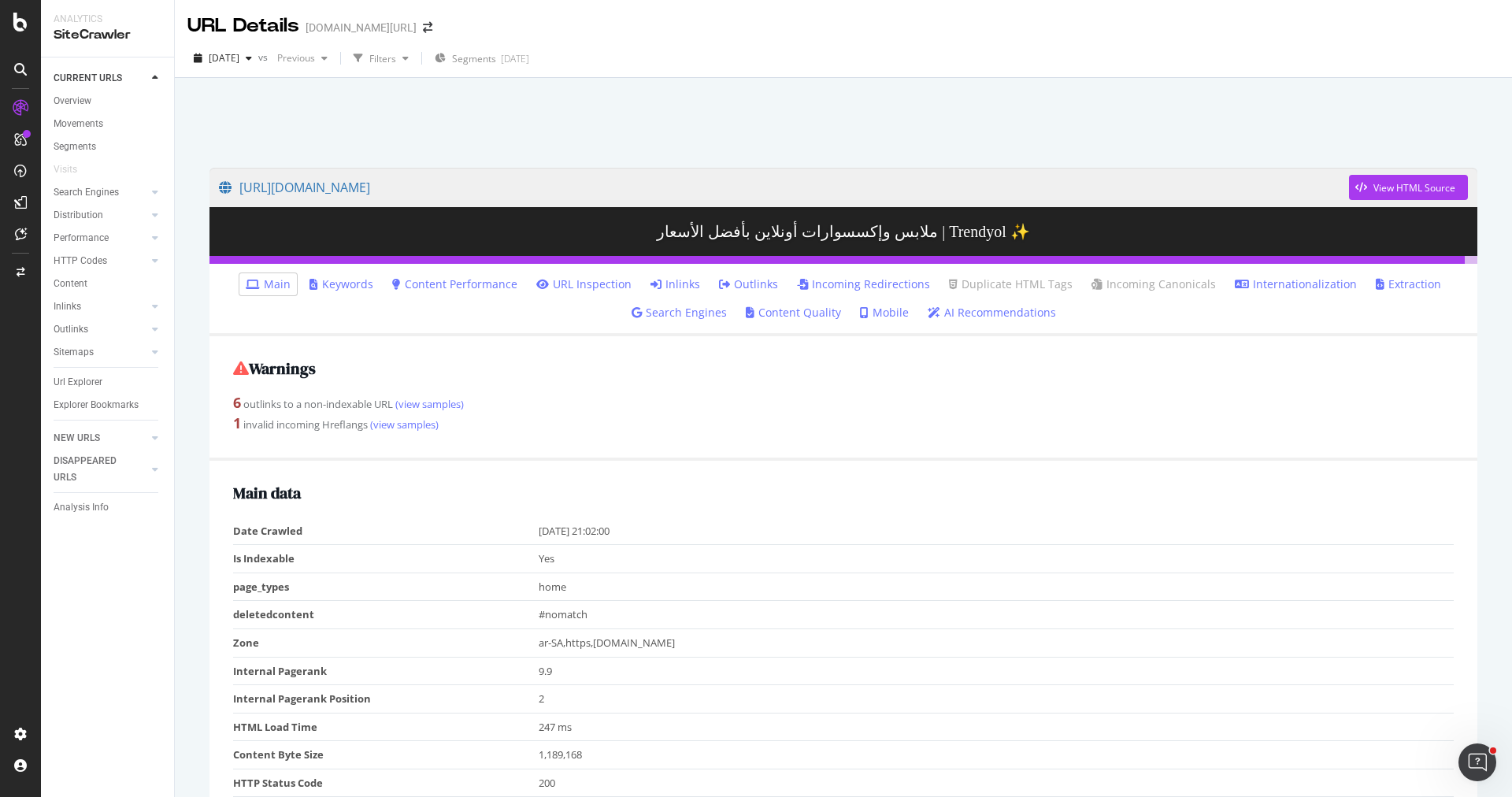
click at [1302, 291] on link "Internationalization" at bounding box center [1295, 284] width 122 height 15
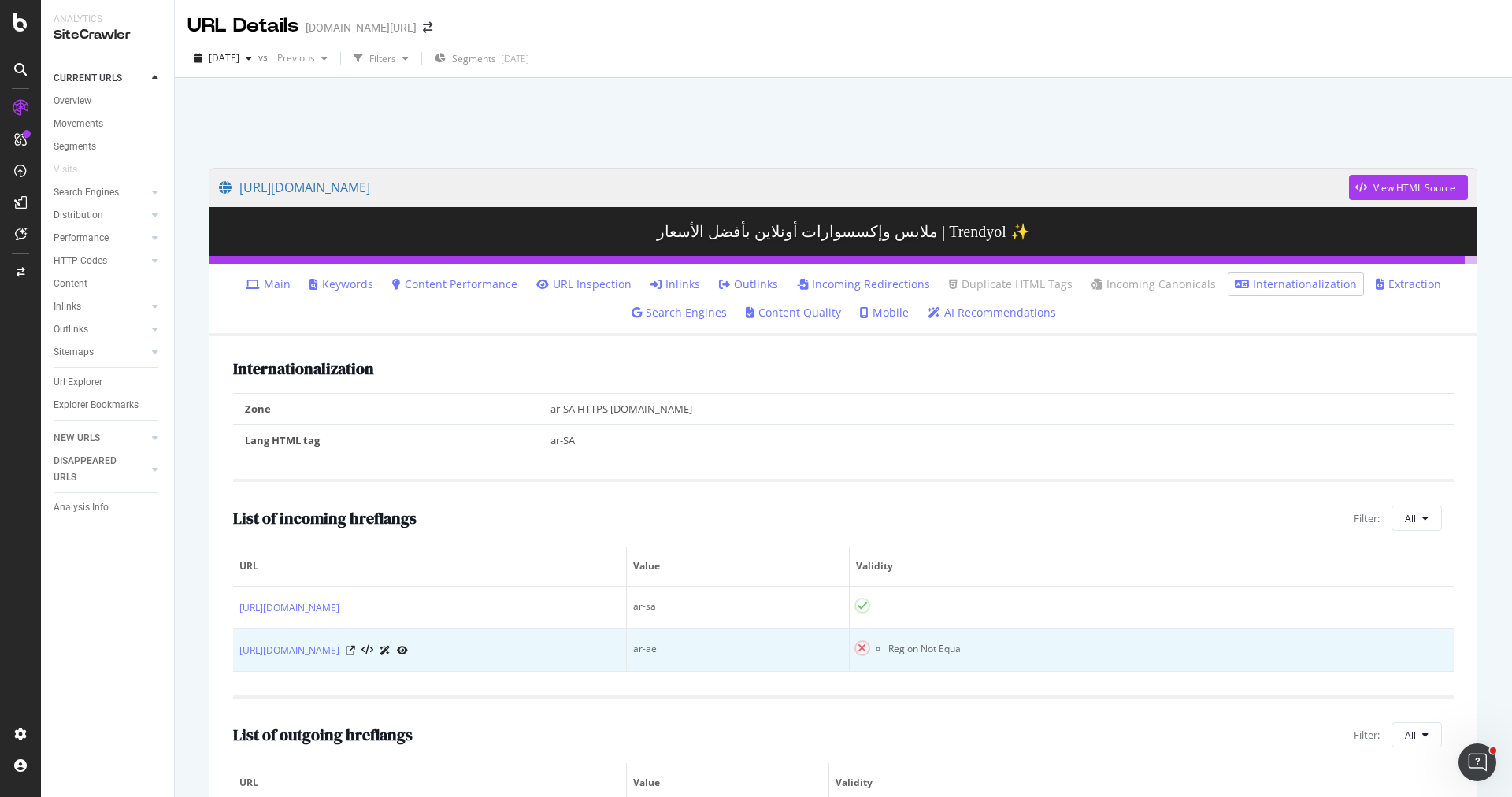
click at [970, 654] on div "Region Not Equal" at bounding box center [1152, 650] width 592 height 14
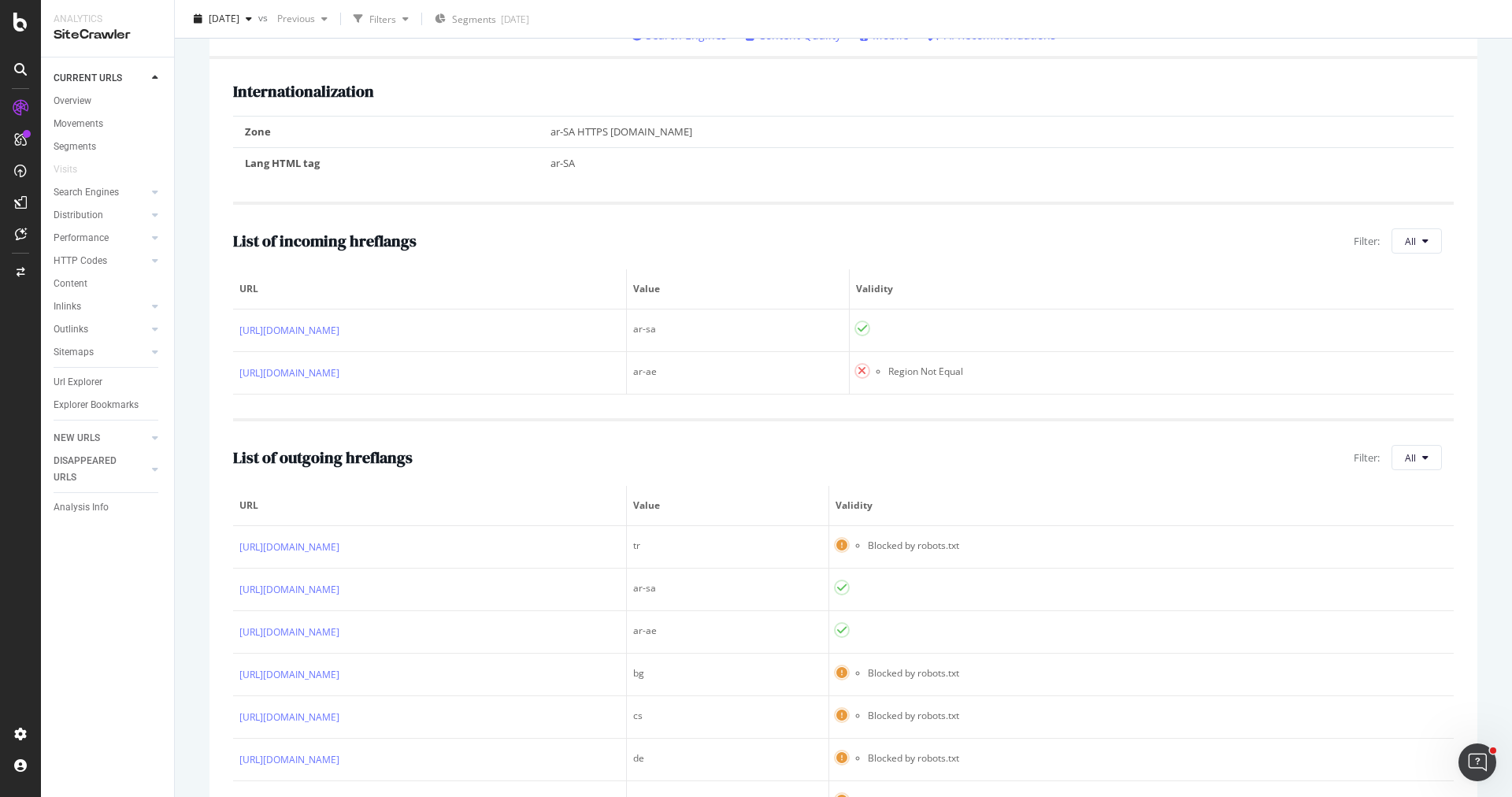
scroll to position [159, 0]
